Goal: Entertainment & Leisure: Browse casually

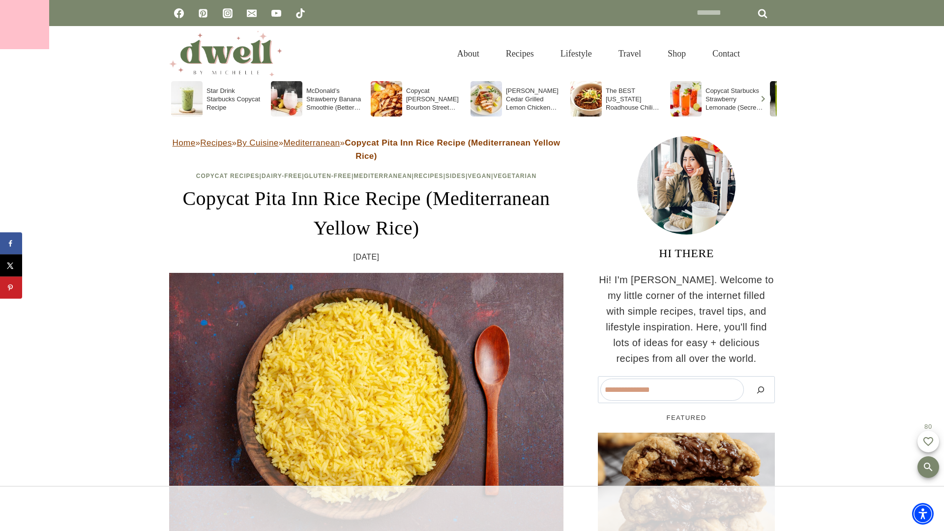
click at [25, 25] on div at bounding box center [24, 24] width 49 height 49
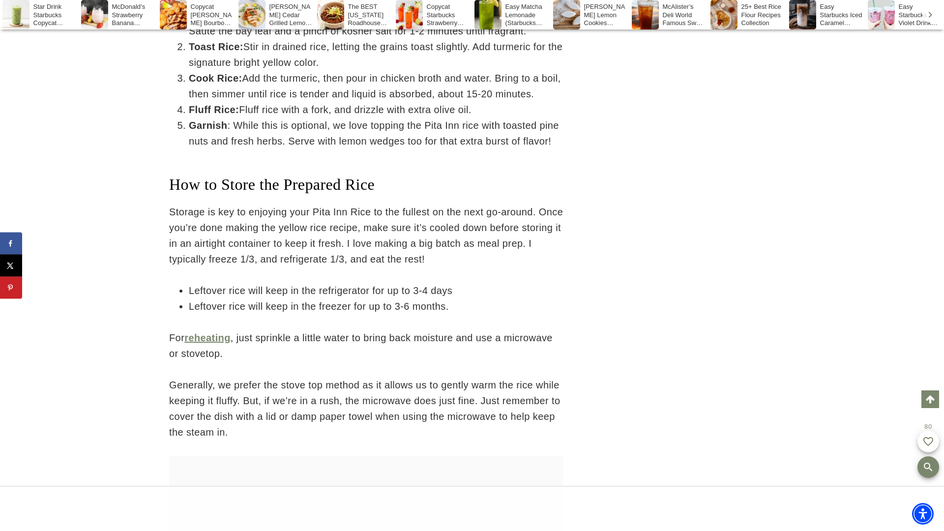
scroll to position [3718, 0]
